Goal: Navigation & Orientation: Find specific page/section

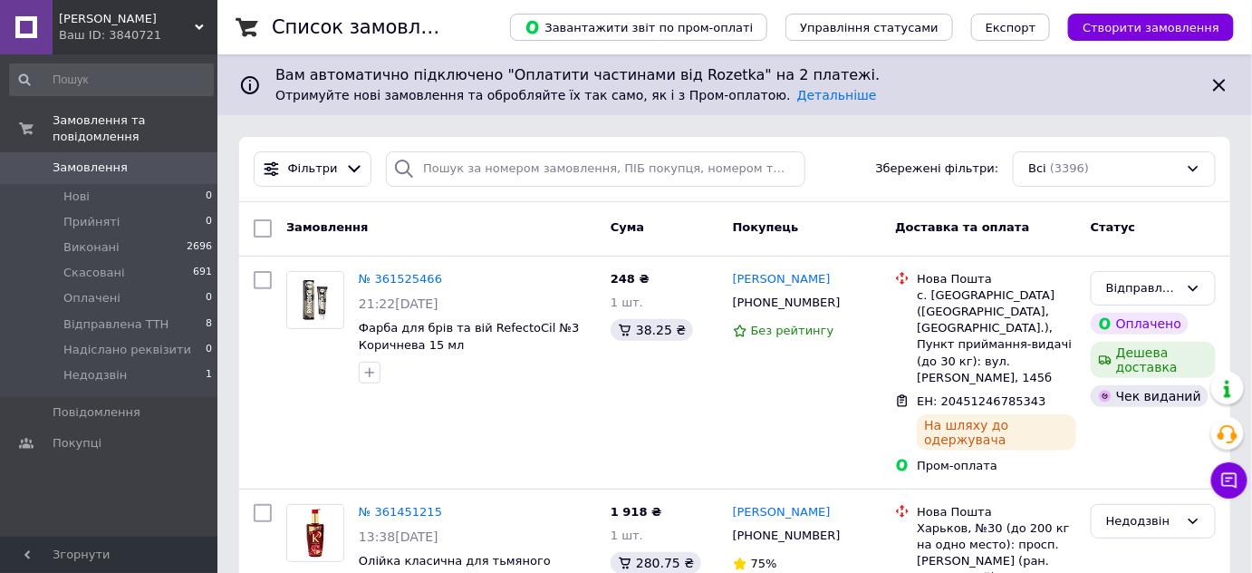
drag, startPoint x: 0, startPoint y: 0, endPoint x: 111, endPoint y: 18, distance: 112.0
click at [111, 18] on span "[PERSON_NAME]" at bounding box center [127, 19] width 136 height 16
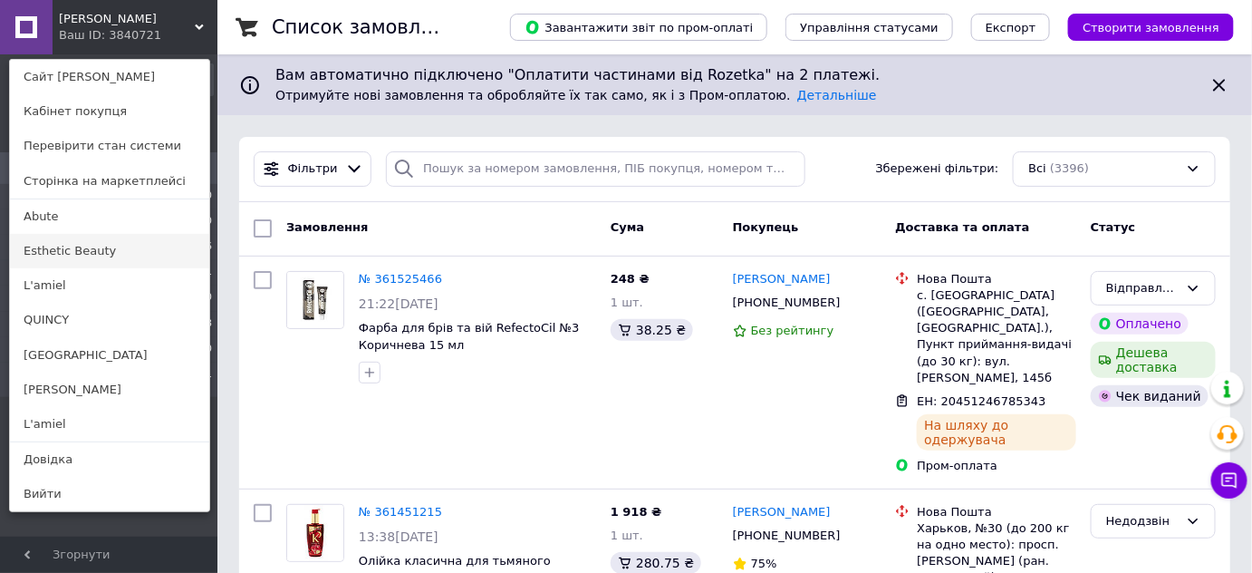
click at [82, 257] on link "Esthetic Beauty" at bounding box center [109, 251] width 199 height 34
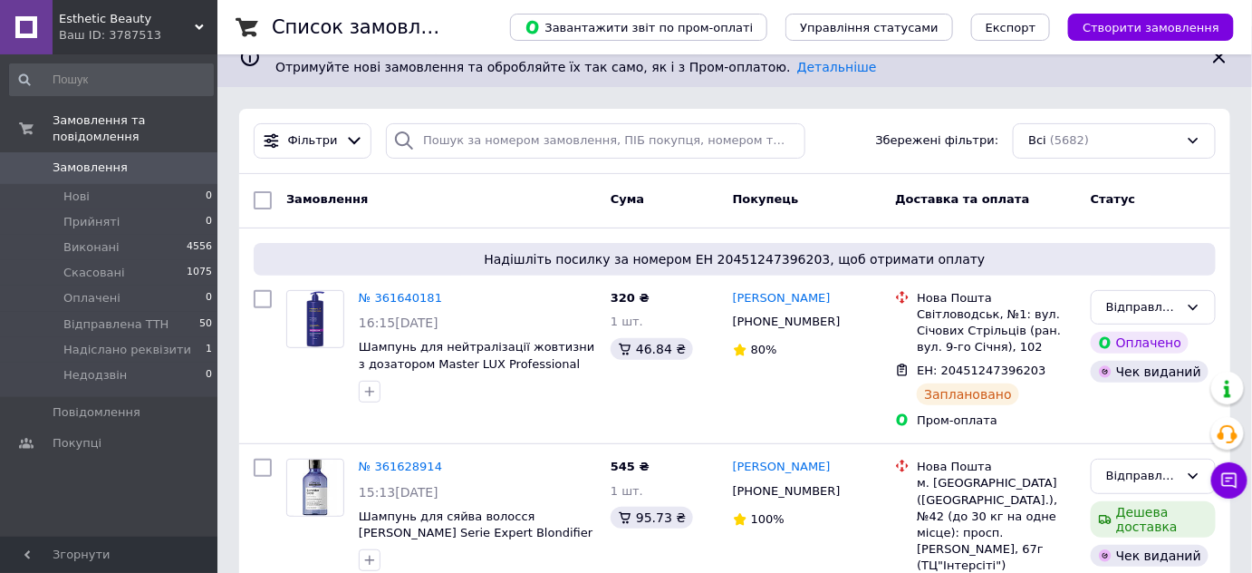
scroll to position [29, 0]
click at [148, 3] on div "Esthetic Beauty Ваш ID: 3787513" at bounding box center [135, 27] width 165 height 54
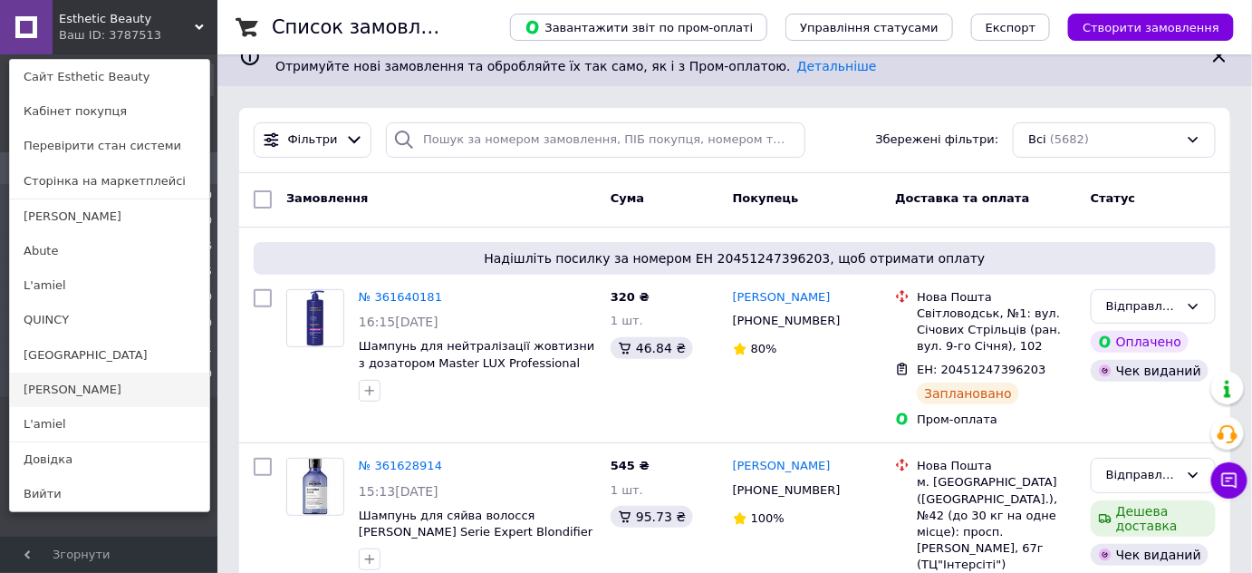
click at [99, 391] on link "[PERSON_NAME]" at bounding box center [109, 389] width 199 height 34
